Goal: Task Accomplishment & Management: Manage account settings

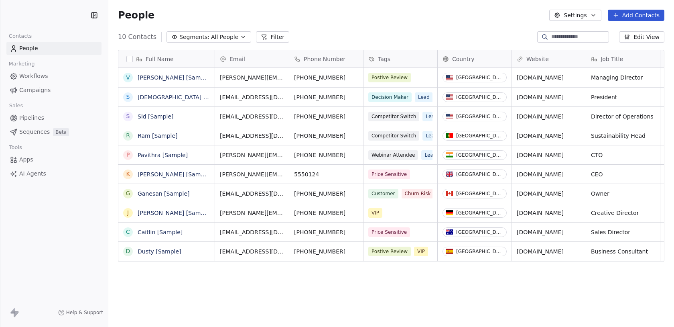
scroll to position [287, 566]
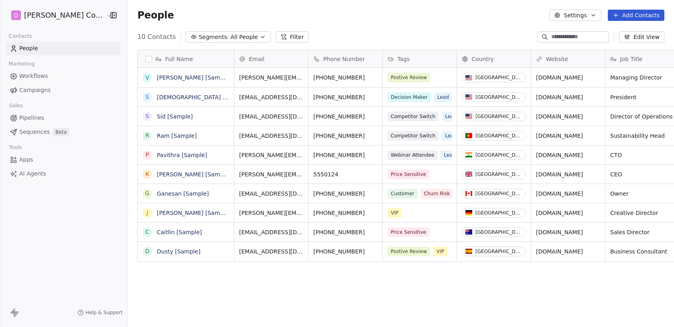
click at [46, 18] on html "D McClure Companies Contacts People Marketing Workflows Campaigns Sales Pipelin…" at bounding box center [337, 163] width 674 height 327
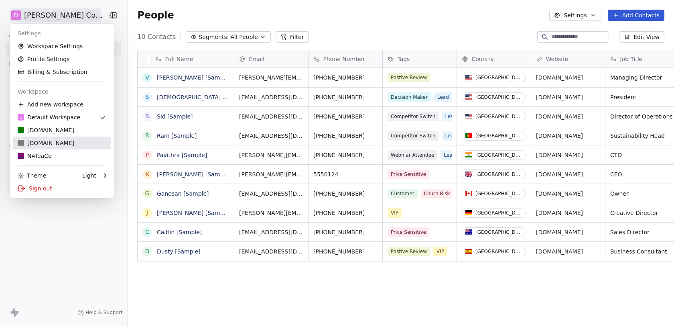
click at [64, 143] on div "NativeAmericanCoffee.com" at bounding box center [46, 143] width 57 height 8
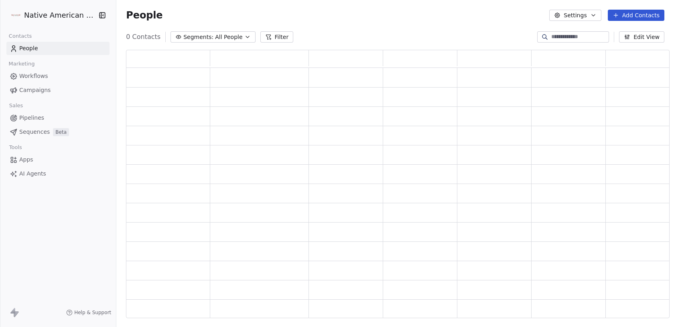
scroll to position [268, 544]
click at [58, 17] on html "Native American Coffee Contacts People Marketing Workflows Campaigns Sales Sequ…" at bounding box center [337, 163] width 674 height 327
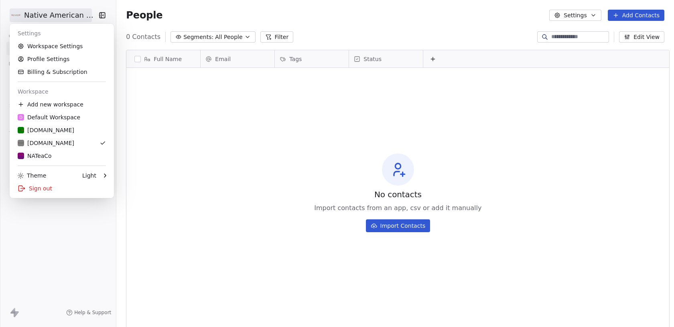
scroll to position [287, 563]
click at [53, 49] on link "Workspace Settings" at bounding box center [62, 46] width 98 height 13
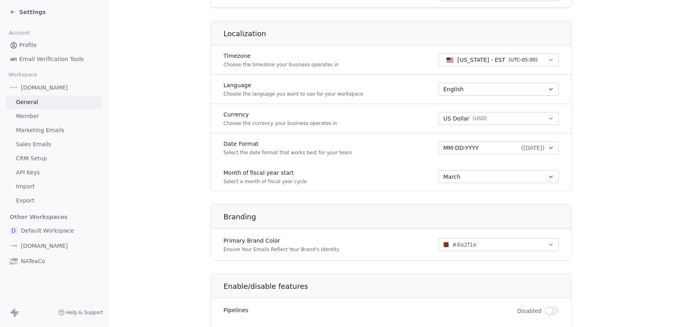
scroll to position [361, 0]
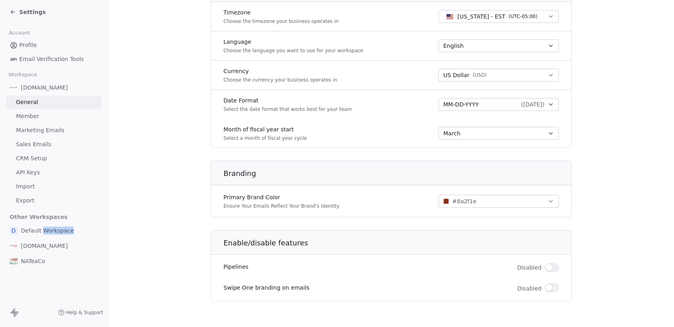
click at [43, 234] on div "D Default Workspace" at bounding box center [53, 230] width 95 height 14
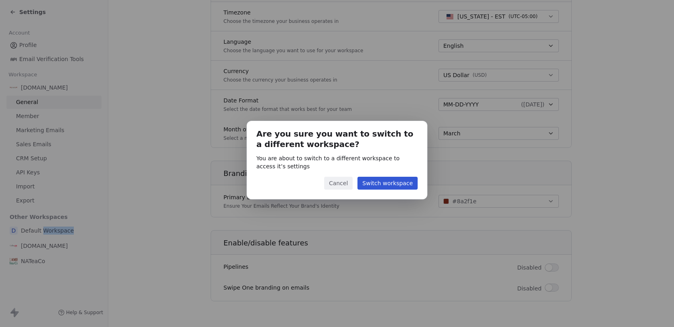
click at [387, 179] on button "Switch workspace" at bounding box center [387, 183] width 60 height 13
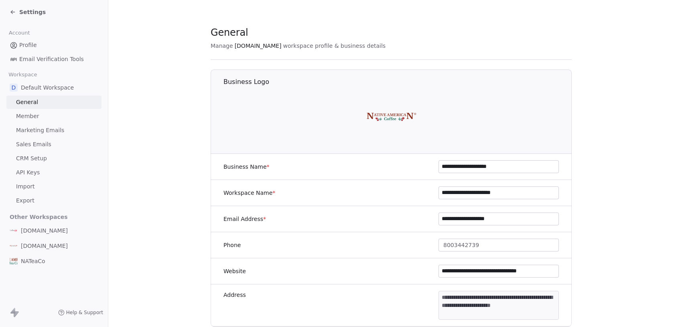
type input "**********"
type textarea "**********"
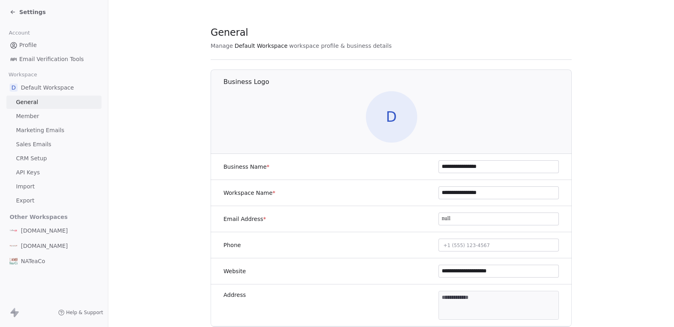
click at [36, 145] on span "Sales Emails" at bounding box center [33, 144] width 35 height 8
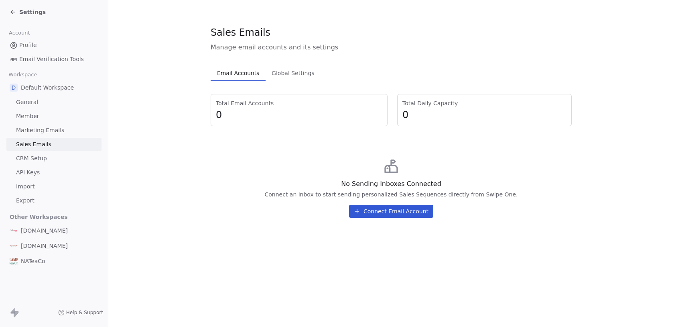
click at [35, 260] on span "NATeaCo" at bounding box center [33, 261] width 24 height 8
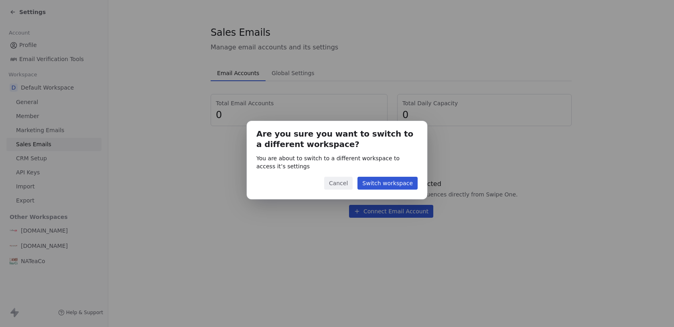
click at [399, 182] on button "Switch workspace" at bounding box center [387, 183] width 60 height 13
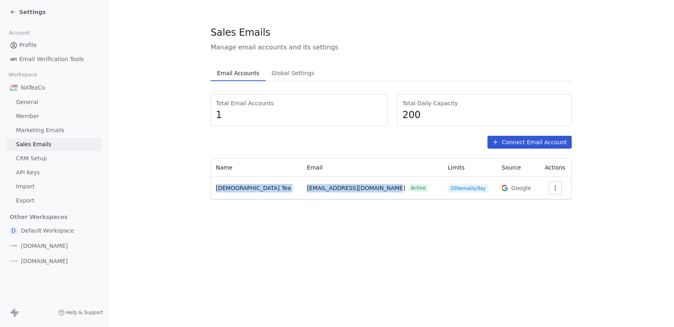
drag, startPoint x: 372, startPoint y: 189, endPoint x: 214, endPoint y: 189, distance: 157.7
click at [214, 189] on tr "Native American Tea sales@nativeamericantea.com Active 200 emails/day Google" at bounding box center [391, 188] width 360 height 22
click at [323, 211] on section "Sales Emails Manage email accounts and its settings Email Accounts Email Accoun…" at bounding box center [391, 112] width 566 height 225
click at [34, 13] on span "Settings" at bounding box center [32, 12] width 26 height 8
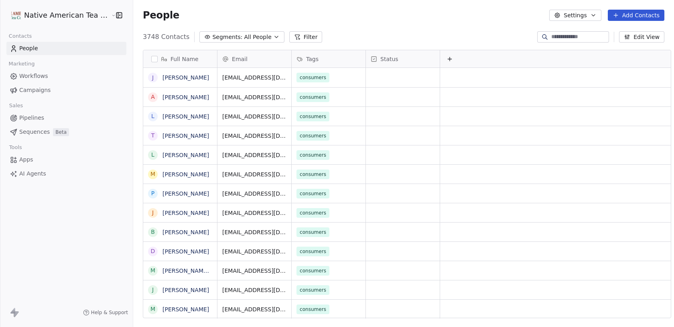
scroll to position [287, 548]
click at [42, 131] on span "Sequences" at bounding box center [34, 132] width 30 height 8
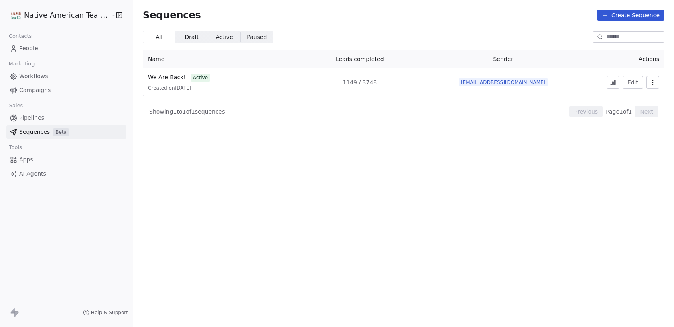
click at [47, 50] on link "People" at bounding box center [66, 48] width 120 height 13
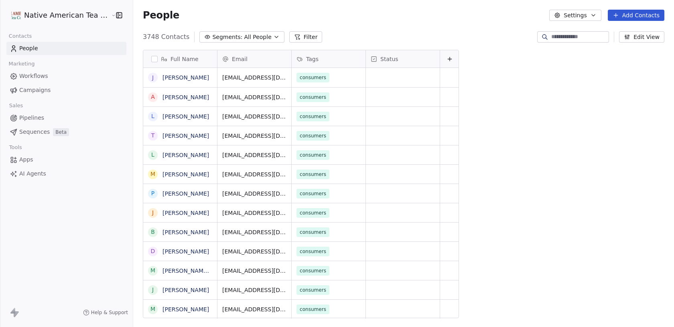
scroll to position [287, 548]
click at [43, 129] on span "Sequences" at bounding box center [34, 132] width 30 height 8
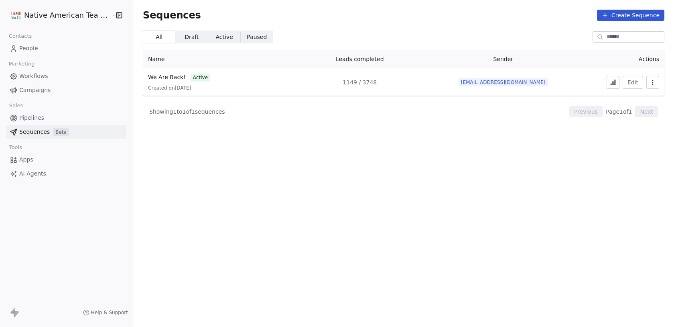
click at [617, 77] on button at bounding box center [613, 82] width 13 height 13
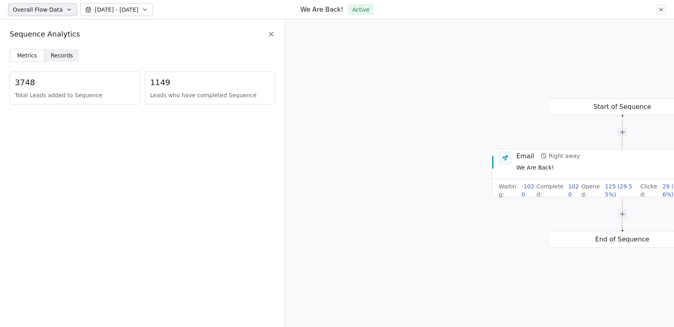
click at [57, 55] on span "Records" at bounding box center [62, 55] width 22 height 8
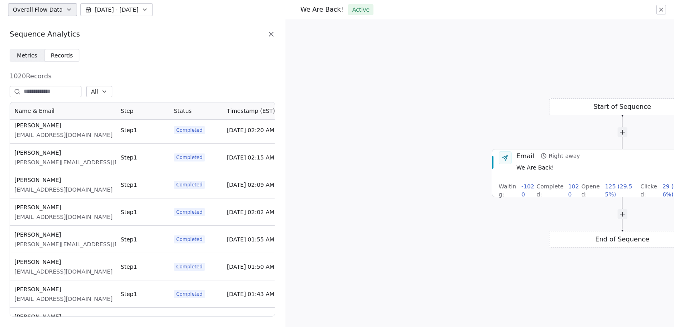
scroll to position [5388, 0]
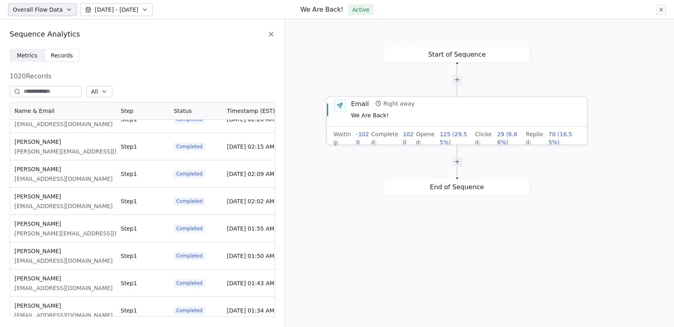
drag, startPoint x: 510, startPoint y: 115, endPoint x: 342, endPoint y: 126, distance: 168.4
click at [342, 126] on div "Start of Sequence Email Right away We Are Back! Waiting : -1020 Completed : 102…" at bounding box center [479, 172] width 389 height 307
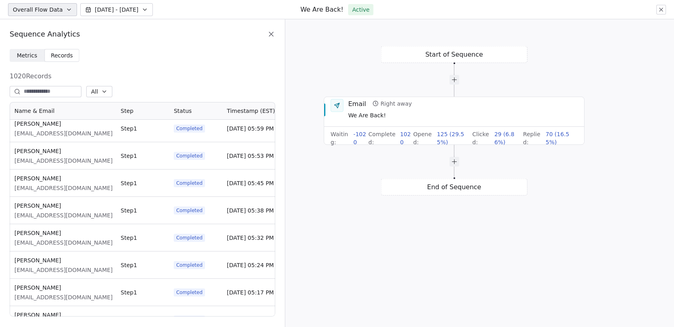
scroll to position [7352, 0]
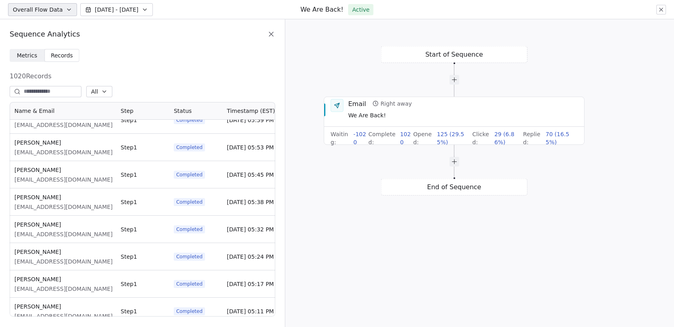
click at [108, 92] on icon "button" at bounding box center [104, 91] width 6 height 6
click at [110, 132] on span "Queued" at bounding box center [112, 134] width 22 height 8
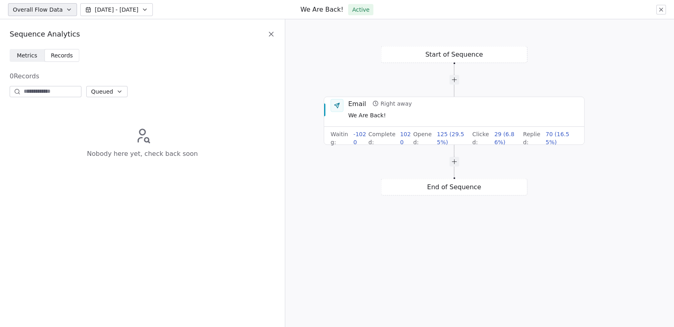
click at [111, 95] on span "Queued" at bounding box center [102, 91] width 22 height 8
click at [114, 120] on span "Completed" at bounding box center [116, 122] width 30 height 8
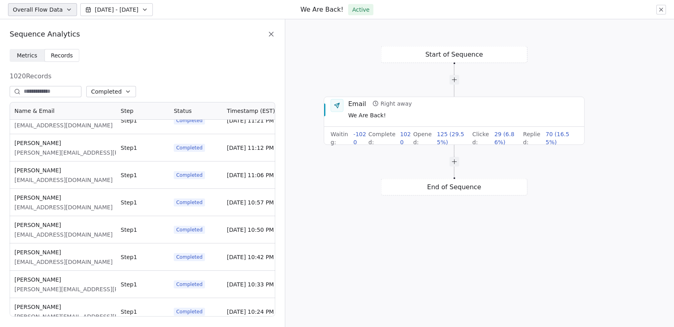
scroll to position [672, 0]
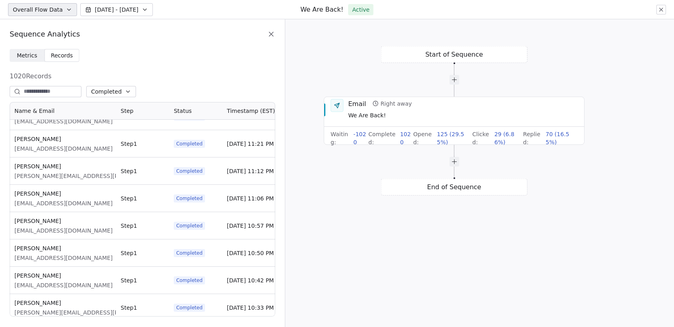
drag, startPoint x: 67, startPoint y: 194, endPoint x: 0, endPoint y: 193, distance: 67.4
click at [0, 193] on div "Metrics Metrics Records Records 1020 Records Completed Name & Email Step Status…" at bounding box center [142, 187] width 285 height 277
drag, startPoint x: 81, startPoint y: 208, endPoint x: 68, endPoint y: 205, distance: 13.6
click at [68, 205] on div "Angela Johnson alegnacrow@gmail.com" at bounding box center [63, 198] width 106 height 27
drag, startPoint x: 83, startPoint y: 202, endPoint x: 12, endPoint y: 203, distance: 71.4
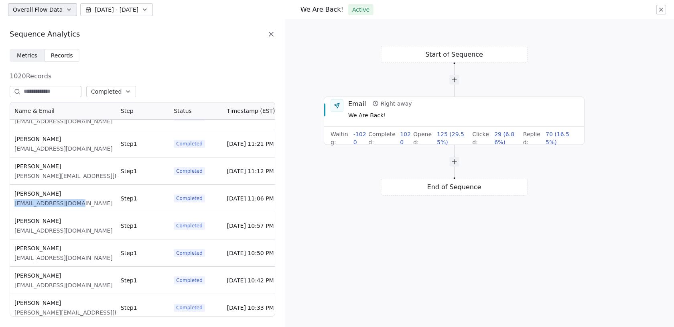
click at [12, 203] on div "Angela Johnson alegnacrow@gmail.com" at bounding box center [63, 198] width 106 height 27
copy span "alegnacrow@gmail.com"
click at [274, 37] on icon at bounding box center [271, 34] width 8 height 8
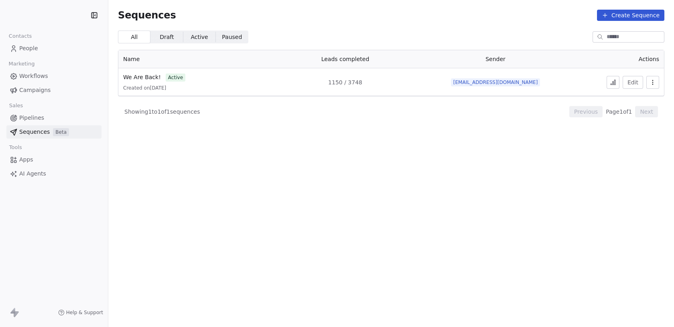
click at [53, 49] on link "People" at bounding box center [53, 48] width 95 height 13
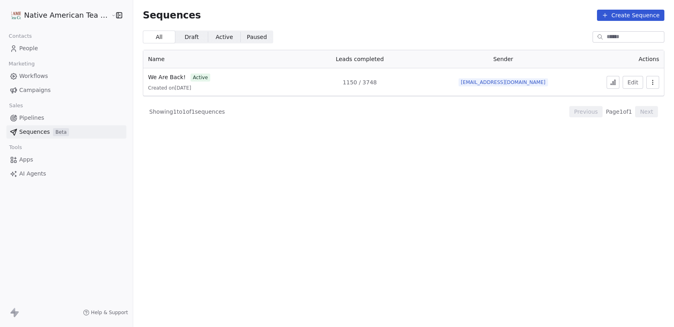
click at [18, 232] on div "Native American Tea Company Contacts People Marketing Workflows Campaigns Sales…" at bounding box center [66, 163] width 133 height 327
click at [614, 84] on icon at bounding box center [613, 82] width 6 height 6
click at [616, 83] on icon at bounding box center [613, 82] width 6 height 6
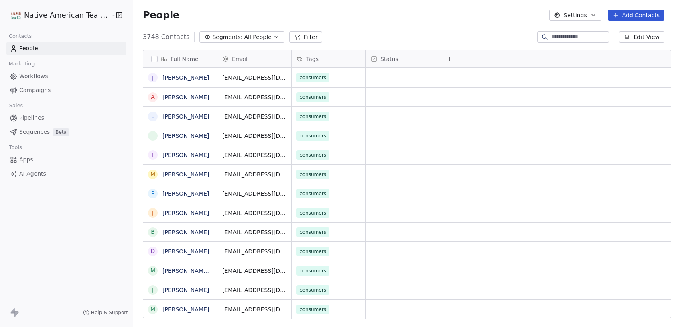
scroll to position [287, 548]
click at [562, 41] on input at bounding box center [579, 37] width 56 height 8
paste input "**********"
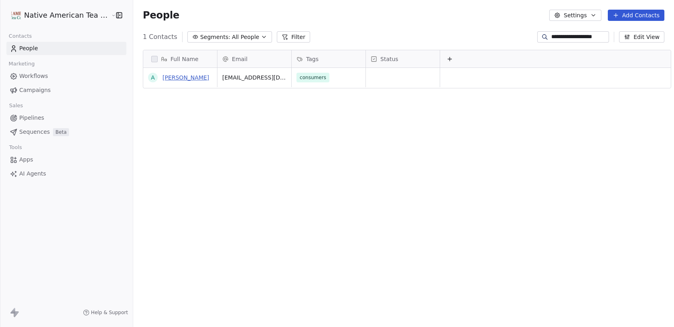
type input "**********"
click at [185, 78] on link "Angela Johnson" at bounding box center [185, 77] width 47 height 6
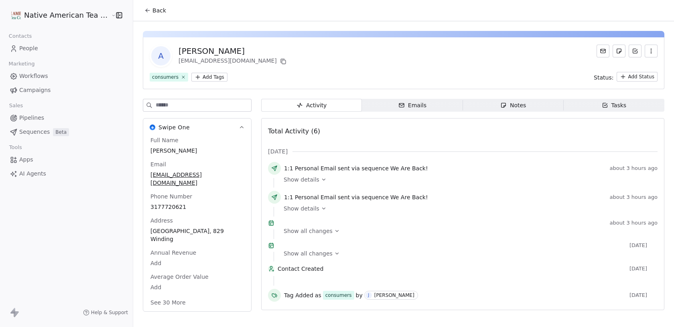
click at [416, 106] on div "Emails" at bounding box center [412, 105] width 28 height 8
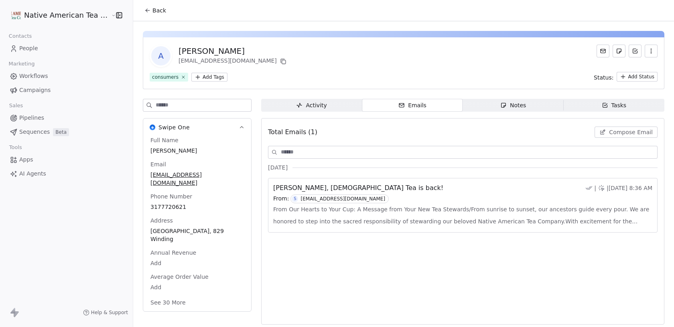
click at [549, 206] on span "From Our Hearts to Your Cup: A Message from Your New Tea Stewards/From sunrise …" at bounding box center [462, 215] width 379 height 24
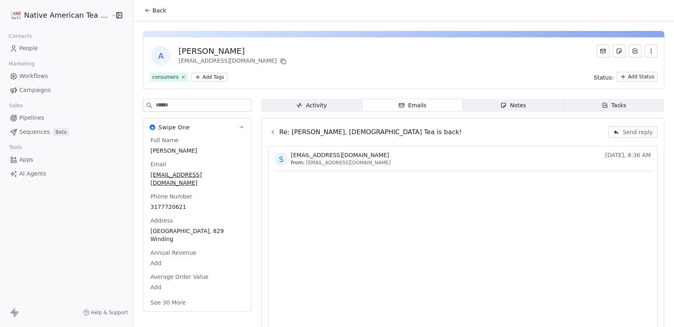
scroll to position [25, 0]
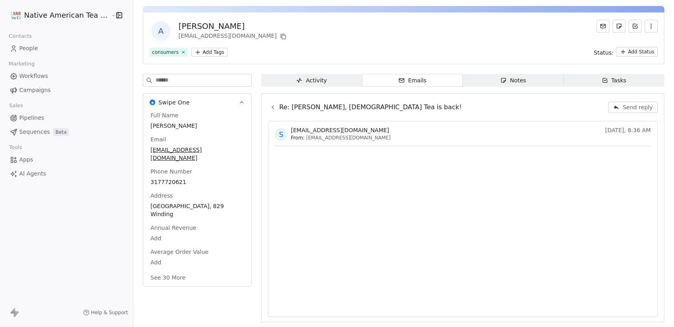
click at [270, 110] on button at bounding box center [273, 107] width 10 height 10
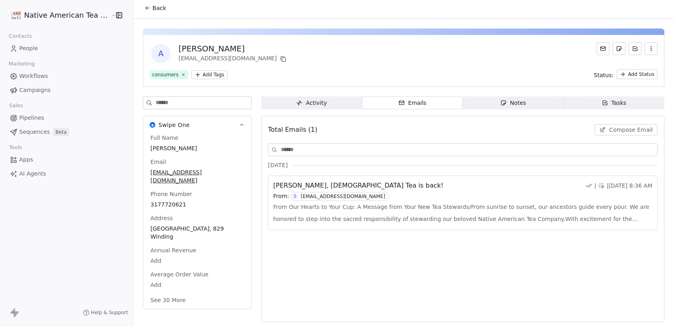
click at [304, 109] on span "Activity Activity" at bounding box center [311, 102] width 101 height 13
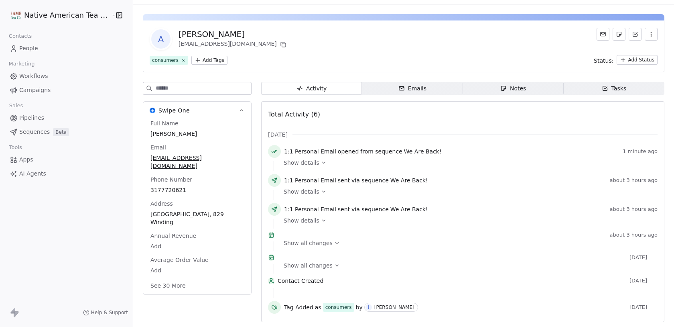
scroll to position [34, 0]
click at [309, 216] on span "Show details" at bounding box center [302, 220] width 36 height 8
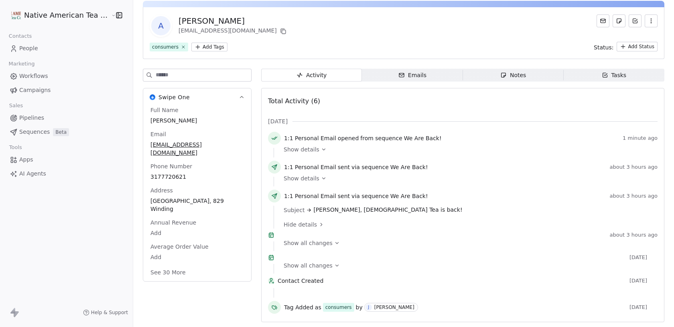
click at [305, 174] on span "Show details" at bounding box center [302, 178] width 36 height 8
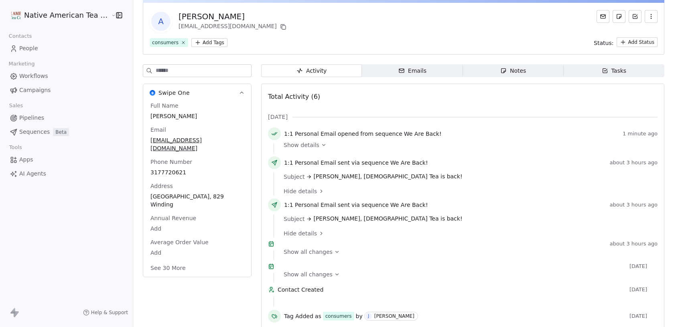
scroll to position [61, 0]
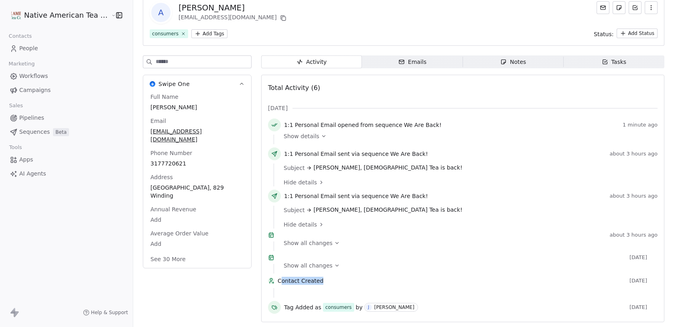
drag, startPoint x: 321, startPoint y: 279, endPoint x: 280, endPoint y: 281, distance: 41.4
click at [280, 281] on span "Contact Created" at bounding box center [452, 280] width 349 height 8
click at [351, 280] on span "Contact Created" at bounding box center [452, 280] width 349 height 8
click at [319, 239] on span "Show all changes" at bounding box center [308, 243] width 49 height 8
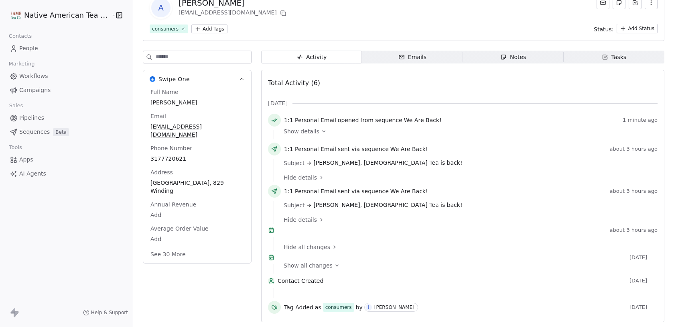
click at [307, 265] on span "Show all changes" at bounding box center [308, 265] width 49 height 8
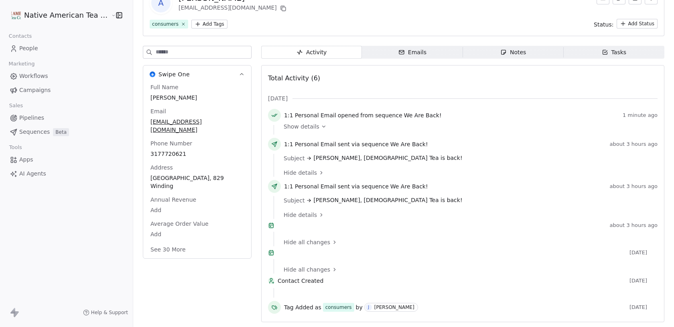
click at [305, 273] on span "Hide all changes" at bounding box center [307, 269] width 47 height 8
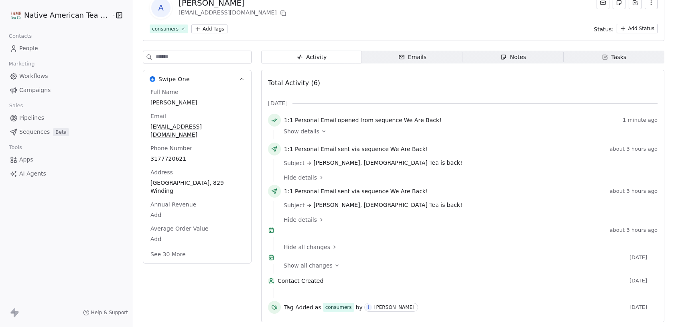
click at [309, 243] on span "Hide all changes" at bounding box center [307, 247] width 47 height 8
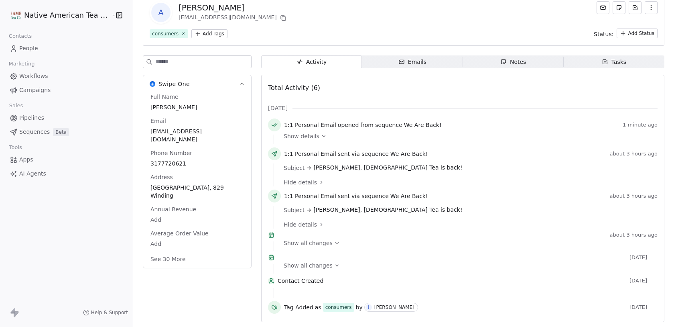
click at [310, 239] on span "Show all changes" at bounding box center [308, 243] width 49 height 8
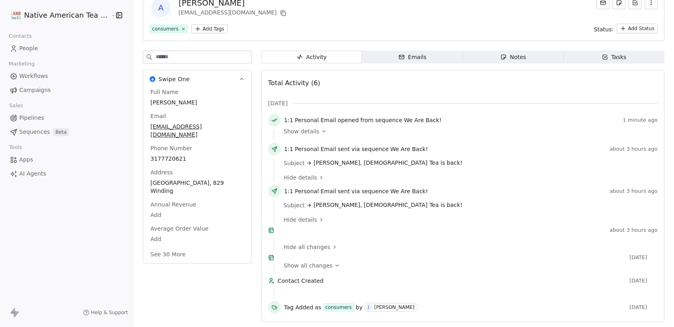
click at [307, 269] on span "Show all changes" at bounding box center [308, 265] width 49 height 8
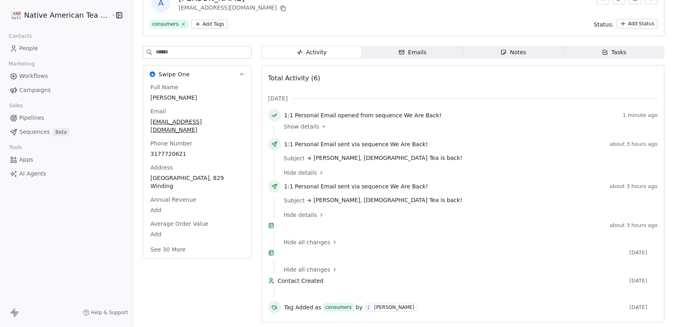
click at [311, 241] on span "Hide all changes" at bounding box center [307, 242] width 47 height 8
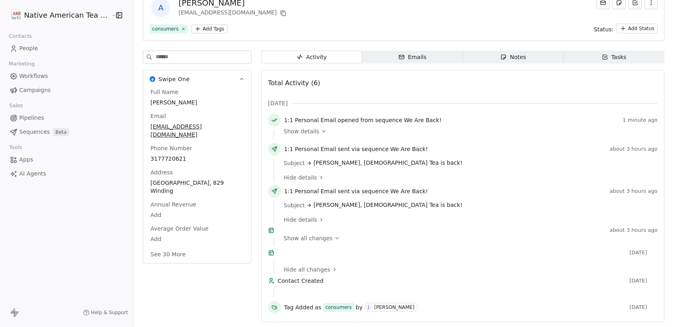
click at [298, 268] on span "Hide all changes" at bounding box center [307, 269] width 47 height 8
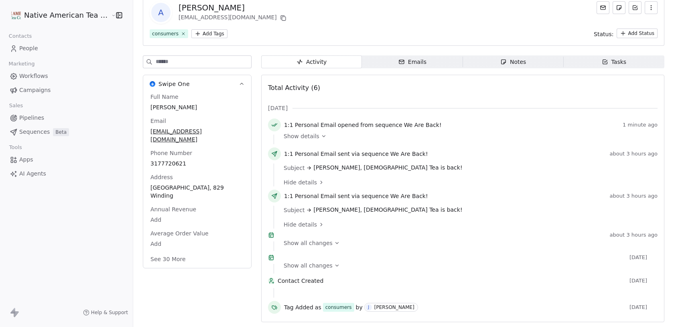
drag, startPoint x: 285, startPoint y: 219, endPoint x: 338, endPoint y: 222, distance: 53.0
click at [338, 231] on div "about 3 hours ago" at bounding box center [463, 236] width 390 height 10
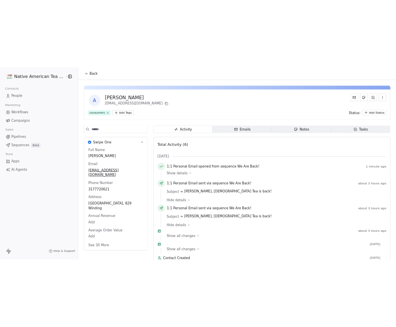
scroll to position [61, 0]
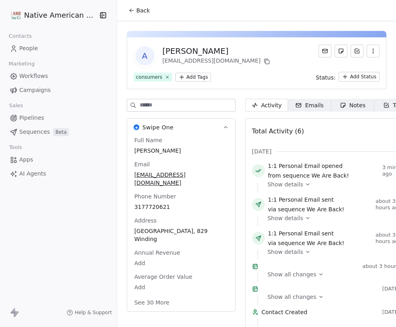
click at [41, 46] on link "People" at bounding box center [58, 48] width 104 height 13
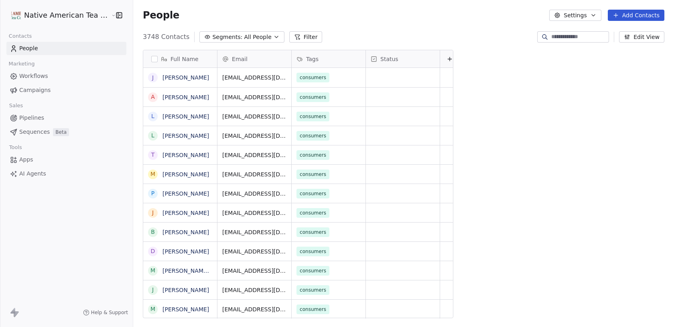
scroll to position [287, 548]
click at [396, 40] on input at bounding box center [579, 37] width 56 height 8
paste input "**********"
type input "**********"
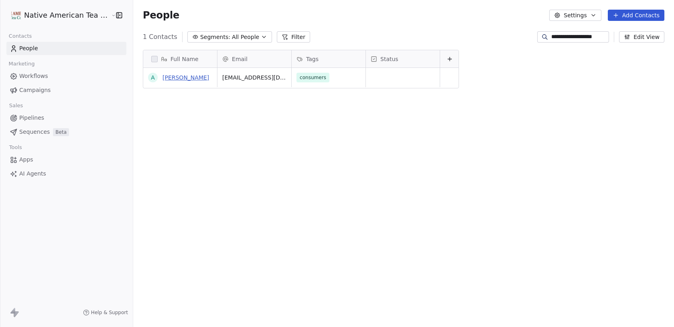
click at [173, 79] on link "[PERSON_NAME]" at bounding box center [185, 77] width 47 height 6
click at [184, 76] on link "[PERSON_NAME]" at bounding box center [185, 77] width 47 height 6
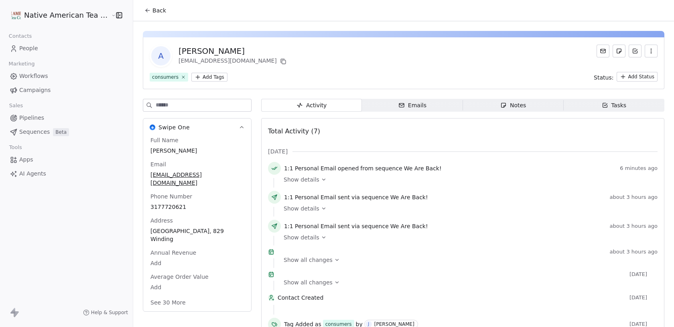
click at [152, 10] on span "Back" at bounding box center [159, 10] width 14 height 8
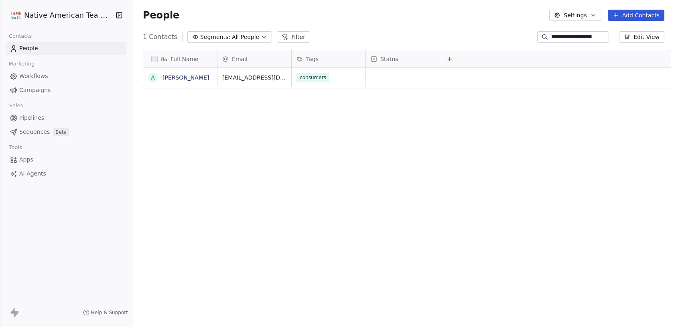
scroll to position [287, 548]
click at [396, 36] on input "**********" at bounding box center [579, 37] width 56 height 8
paste input "**********"
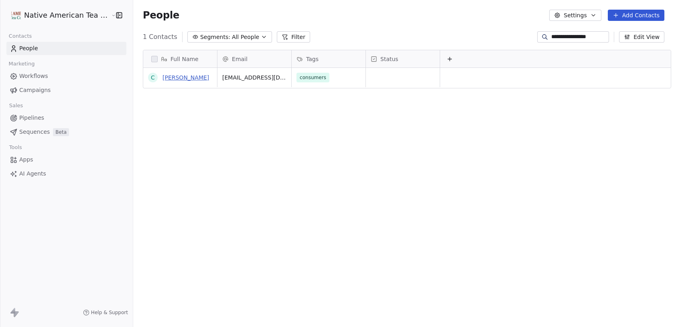
type input "**********"
click at [175, 79] on link "[PERSON_NAME]" at bounding box center [185, 77] width 47 height 6
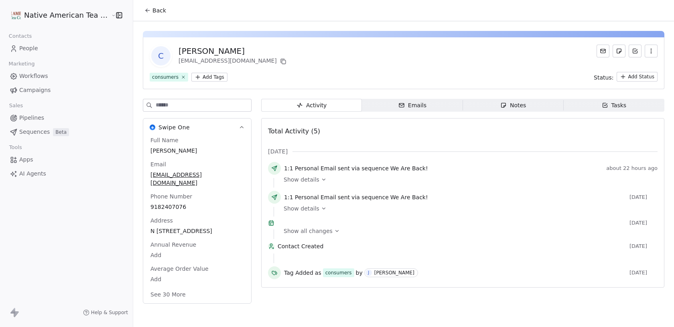
click at [396, 105] on icon "button" at bounding box center [401, 105] width 6 height 6
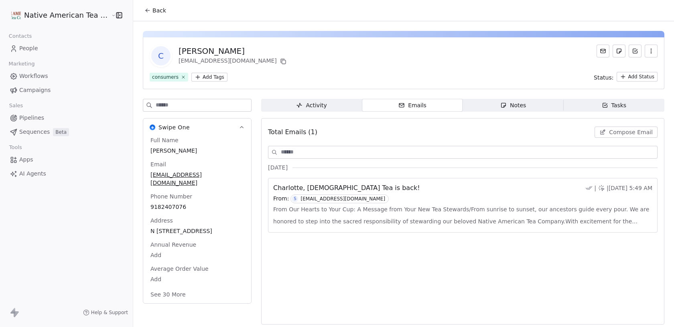
click at [305, 107] on div "Activity" at bounding box center [311, 105] width 30 height 8
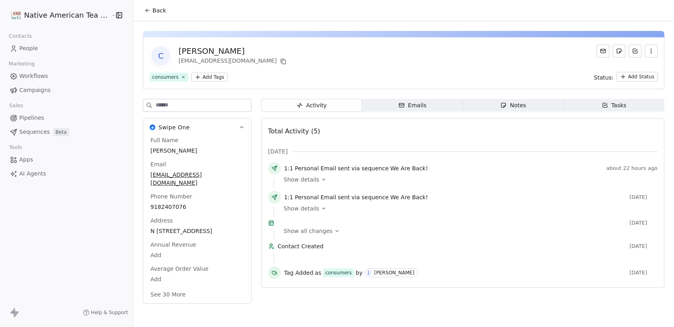
click at [396, 101] on div "Emails" at bounding box center [412, 105] width 28 height 8
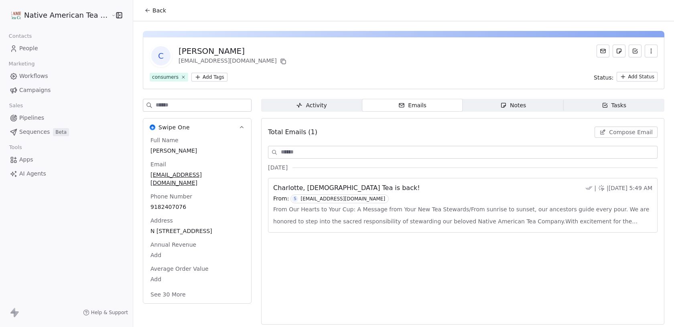
click at [393, 204] on span "From Our Hearts to Your Cup: A Message from Your New Tea Stewards/From sunrise …" at bounding box center [462, 215] width 379 height 24
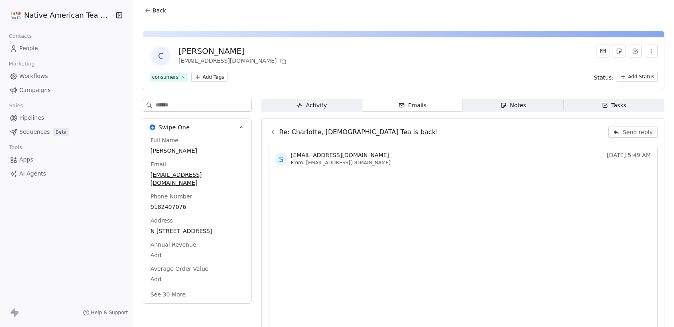
click at [31, 45] on span "People" at bounding box center [28, 48] width 19 height 8
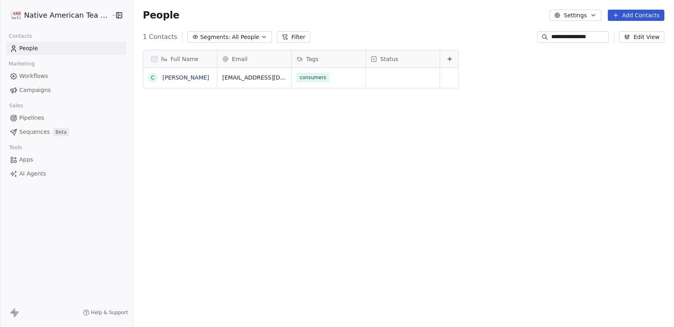
scroll to position [287, 548]
click at [396, 37] on input "**********" at bounding box center [579, 37] width 56 height 8
paste input "**********"
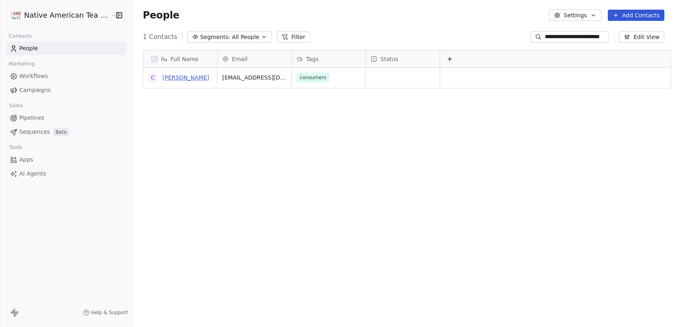
type input "**********"
click at [179, 79] on link "[PERSON_NAME]" at bounding box center [185, 77] width 47 height 6
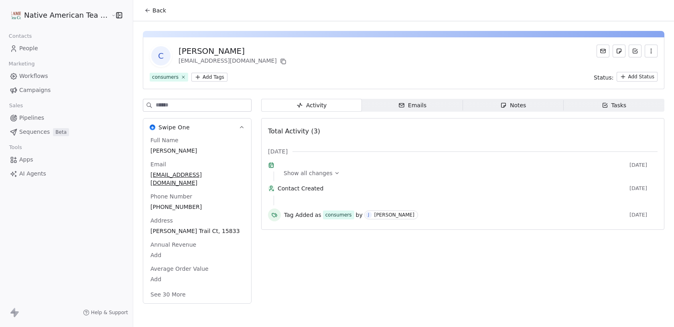
click at [396, 106] on div "Emails" at bounding box center [412, 105] width 28 height 8
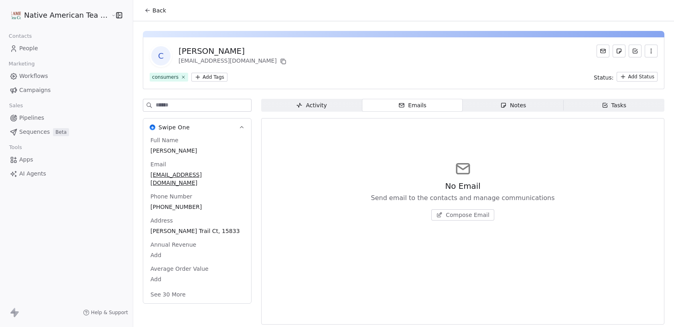
click at [289, 101] on span "Activity Activity" at bounding box center [311, 105] width 101 height 13
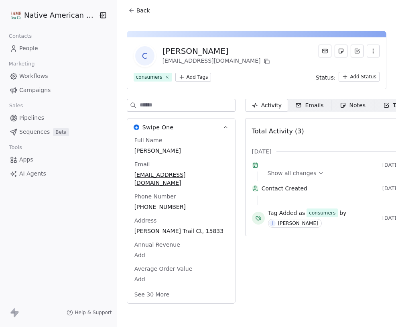
click at [292, 177] on span "Show all changes" at bounding box center [292, 173] width 49 height 8
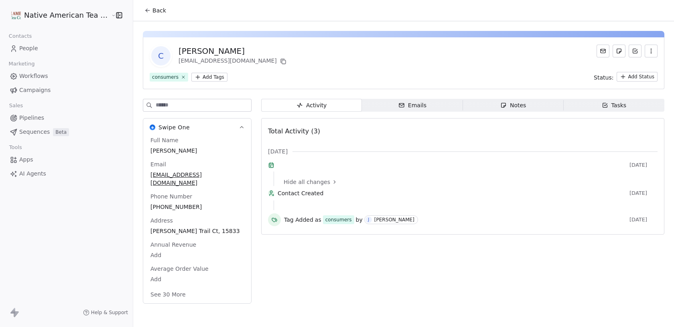
click at [307, 186] on span "Hide all changes" at bounding box center [307, 182] width 47 height 8
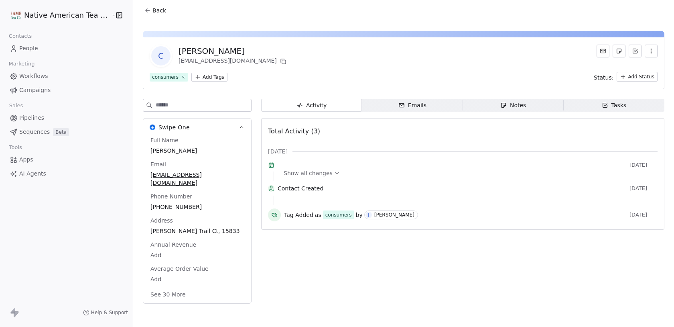
click at [45, 133] on span "Sequences" at bounding box center [34, 132] width 30 height 8
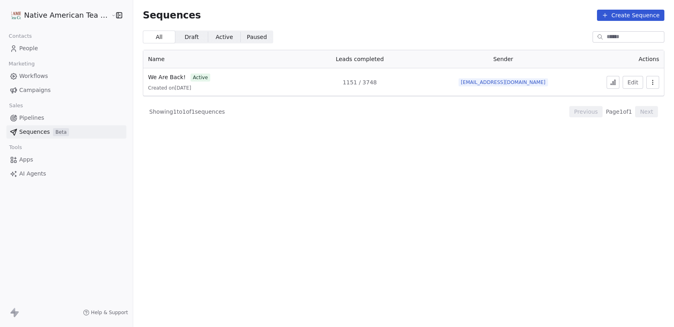
click at [55, 47] on link "People" at bounding box center [66, 48] width 120 height 13
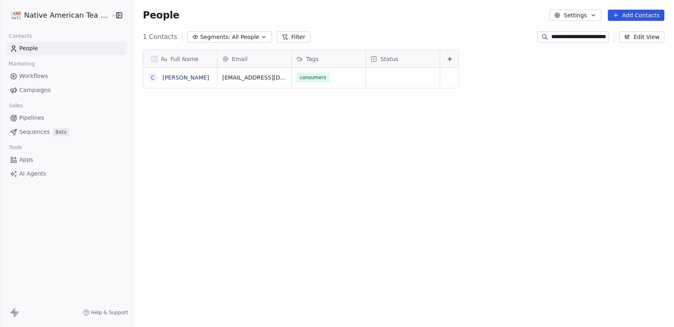
scroll to position [287, 548]
click at [55, 47] on link "People" at bounding box center [66, 48] width 120 height 13
click at [55, 49] on link "People" at bounding box center [66, 48] width 120 height 13
click at [38, 136] on link "Sequences Beta" at bounding box center [66, 131] width 120 height 13
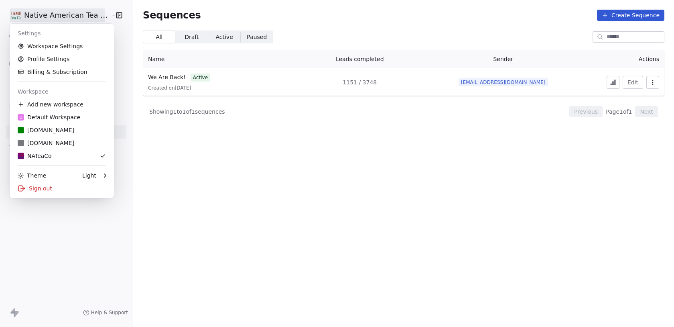
click at [56, 19] on html "Native American Tea Company Contacts People Marketing Workflows Campaigns Sales…" at bounding box center [337, 163] width 674 height 327
click at [55, 49] on link "Workspace Settings" at bounding box center [62, 46] width 98 height 13
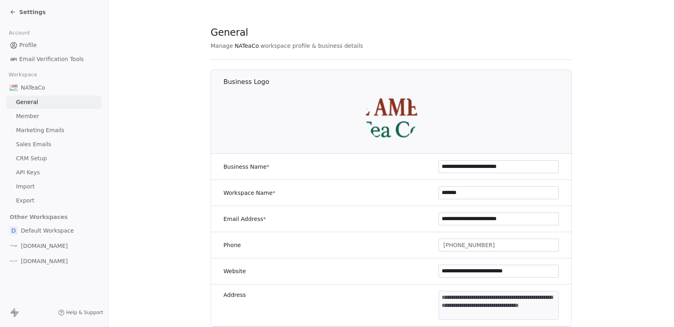
click at [34, 189] on link "Import" at bounding box center [53, 186] width 95 height 13
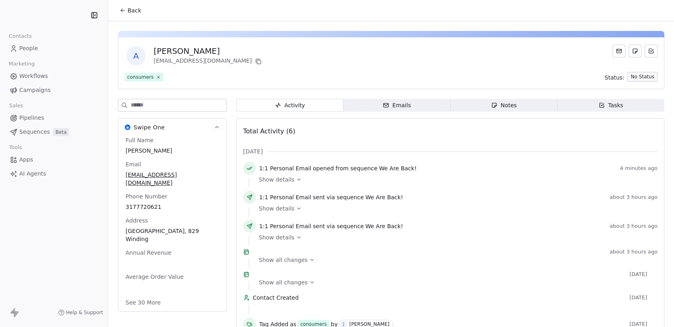
scroll to position [34, 0]
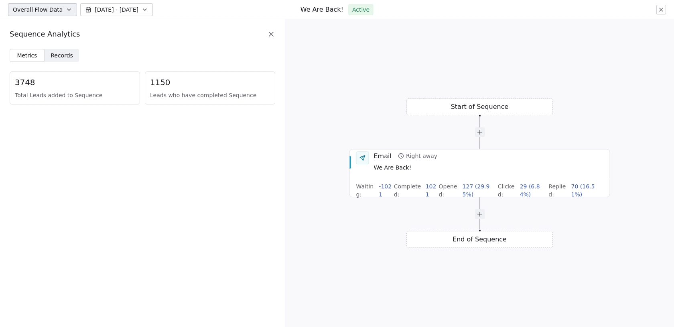
click at [69, 53] on span "Records" at bounding box center [62, 55] width 22 height 8
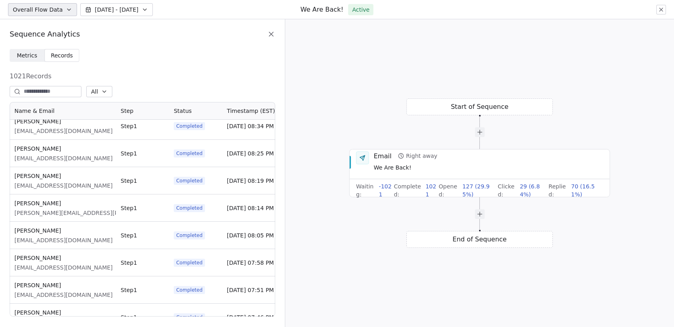
scroll to position [6773, 0]
drag, startPoint x: 69, startPoint y: 188, endPoint x: 12, endPoint y: 187, distance: 57.0
click at [12, 187] on div "[PERSON_NAME] [EMAIL_ADDRESS][DOMAIN_NAME]" at bounding box center [63, 179] width 106 height 27
copy span "[EMAIL_ADDRESS][DOMAIN_NAME]"
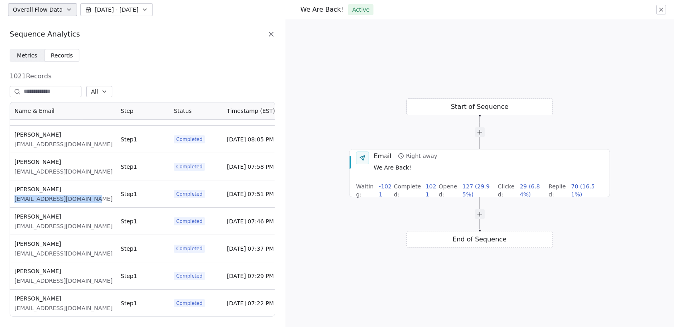
drag, startPoint x: 97, startPoint y: 199, endPoint x: 10, endPoint y: 199, distance: 86.7
click at [10, 199] on div "[PERSON_NAME] [EMAIL_ADDRESS][DOMAIN_NAME]" at bounding box center [63, 193] width 106 height 27
drag, startPoint x: 248, startPoint y: 195, endPoint x: 274, endPoint y: 195, distance: 26.1
click at [274, 195] on div "[DATE] 07:51 PM" at bounding box center [248, 193] width 53 height 27
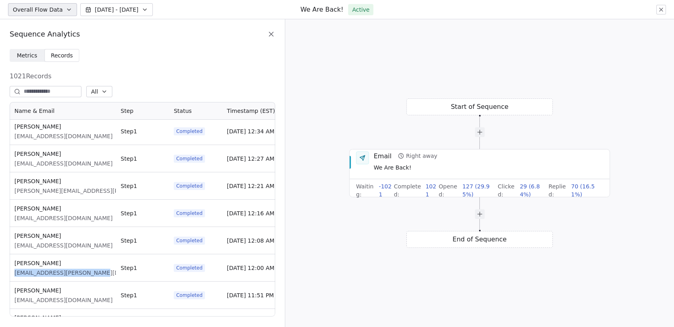
drag, startPoint x: 95, startPoint y: 272, endPoint x: 13, endPoint y: 270, distance: 81.9
click at [13, 270] on div "[PERSON_NAME] [PERSON_NAME][EMAIL_ADDRESS][PERSON_NAME][DOMAIN_NAME]" at bounding box center [63, 267] width 106 height 27
copy span "[EMAIL_ADDRESS][PERSON_NAME][DOMAIN_NAME]"
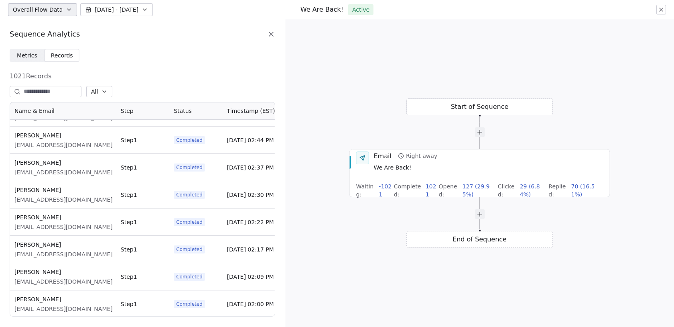
scroll to position [13714, 0]
drag, startPoint x: 94, startPoint y: 173, endPoint x: 12, endPoint y: 173, distance: 81.4
click at [12, 173] on div "[PERSON_NAME] [EMAIL_ADDRESS][DOMAIN_NAME]" at bounding box center [63, 167] width 106 height 27
copy span "[EMAIL_ADDRESS][DOMAIN_NAME]"
